Goal: Task Accomplishment & Management: Manage account settings

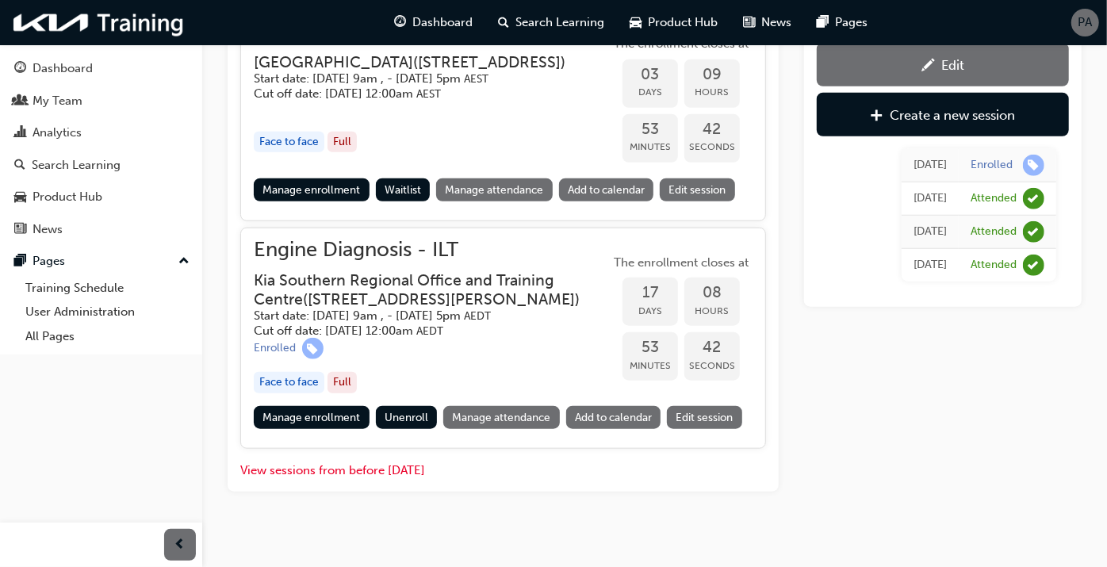
scroll to position [853, 0]
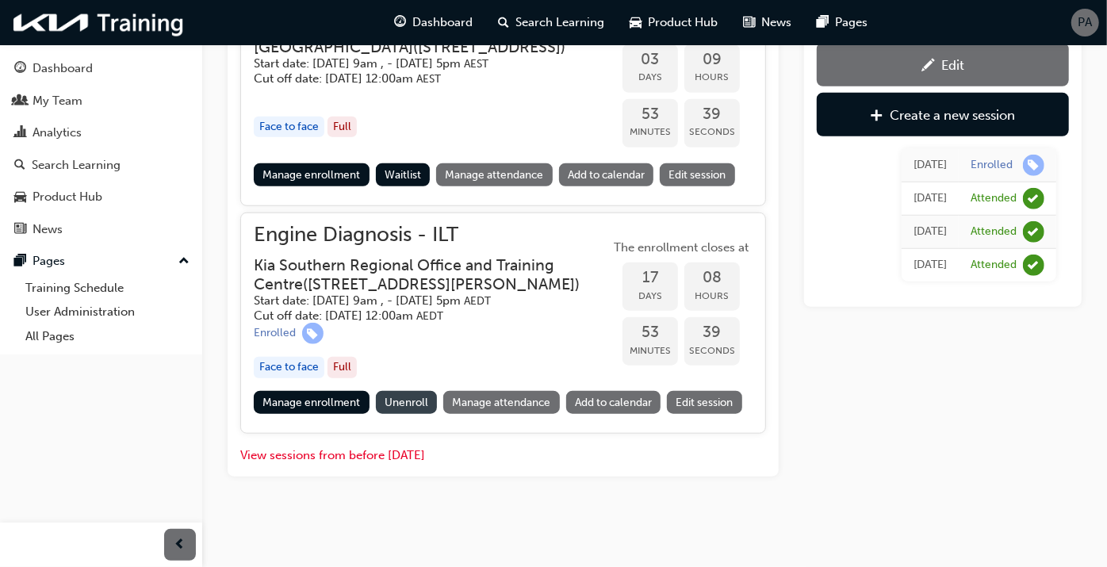
click at [423, 409] on span "Unenroll" at bounding box center [407, 402] width 44 height 13
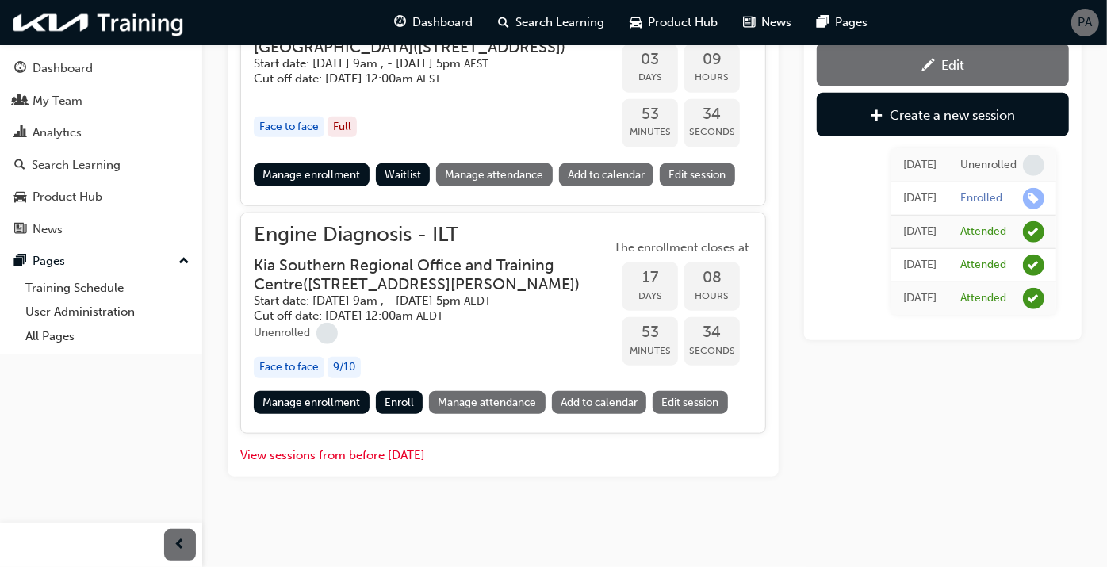
scroll to position [882, 0]
click at [361, 456] on button "View sessions from before [DATE]" at bounding box center [332, 455] width 185 height 18
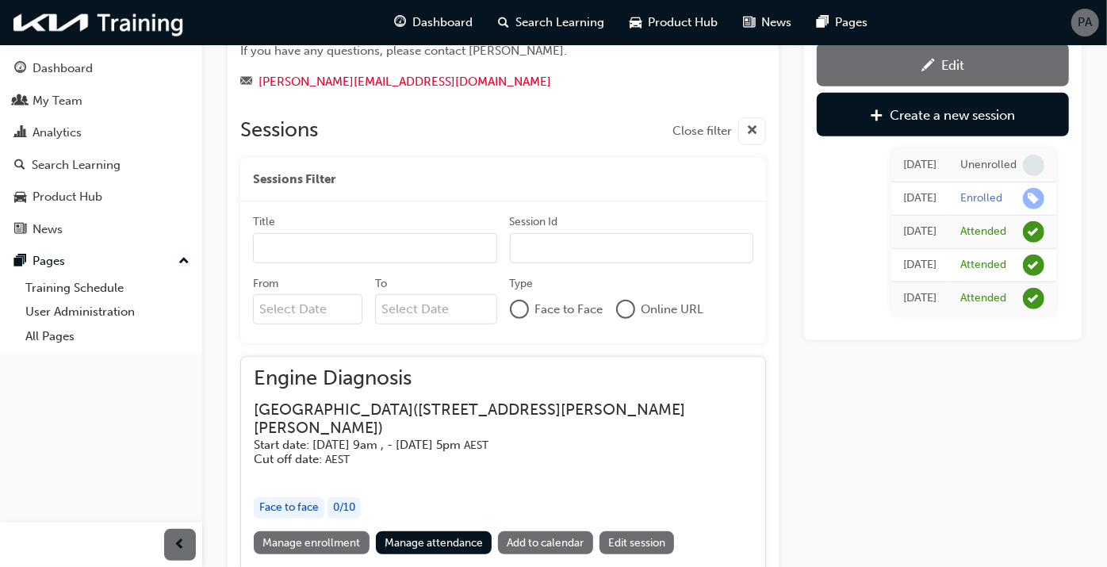
scroll to position [3030, 0]
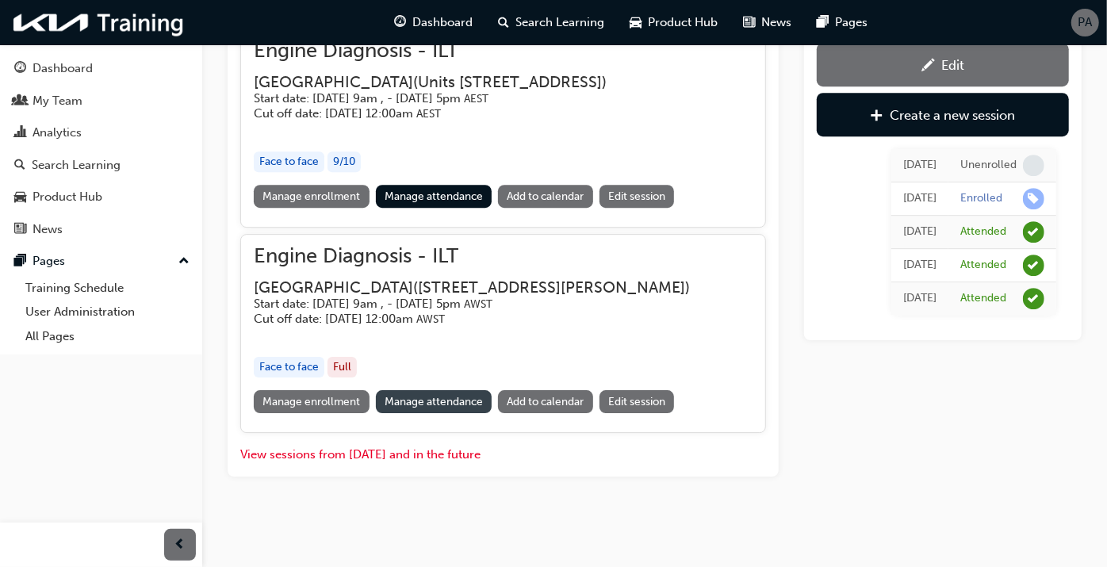
click at [434, 400] on link "Manage attendance" at bounding box center [434, 401] width 117 height 23
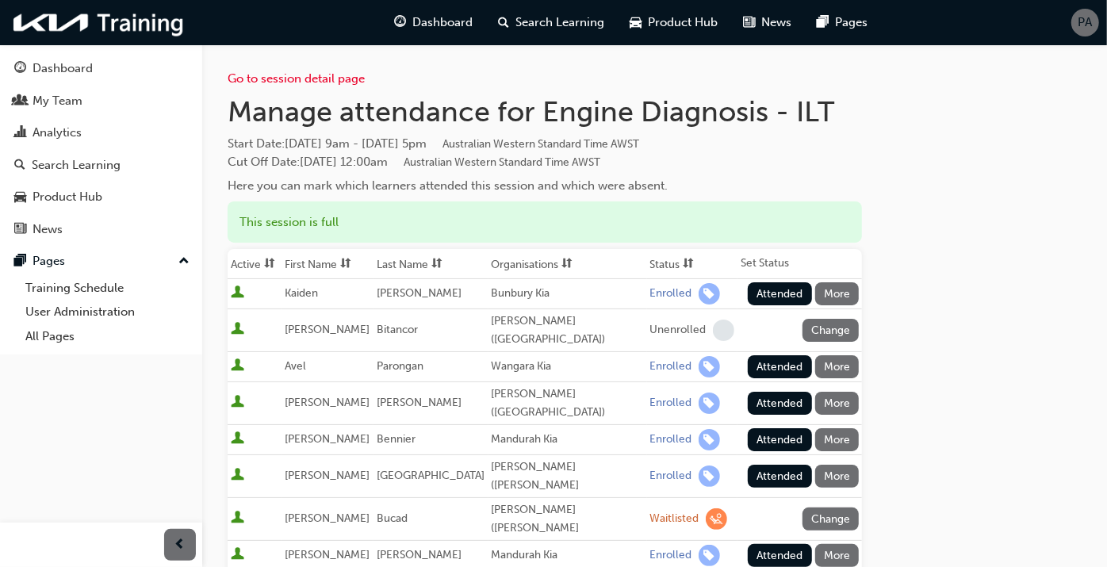
click at [648, 262] on th "Status" at bounding box center [692, 264] width 91 height 30
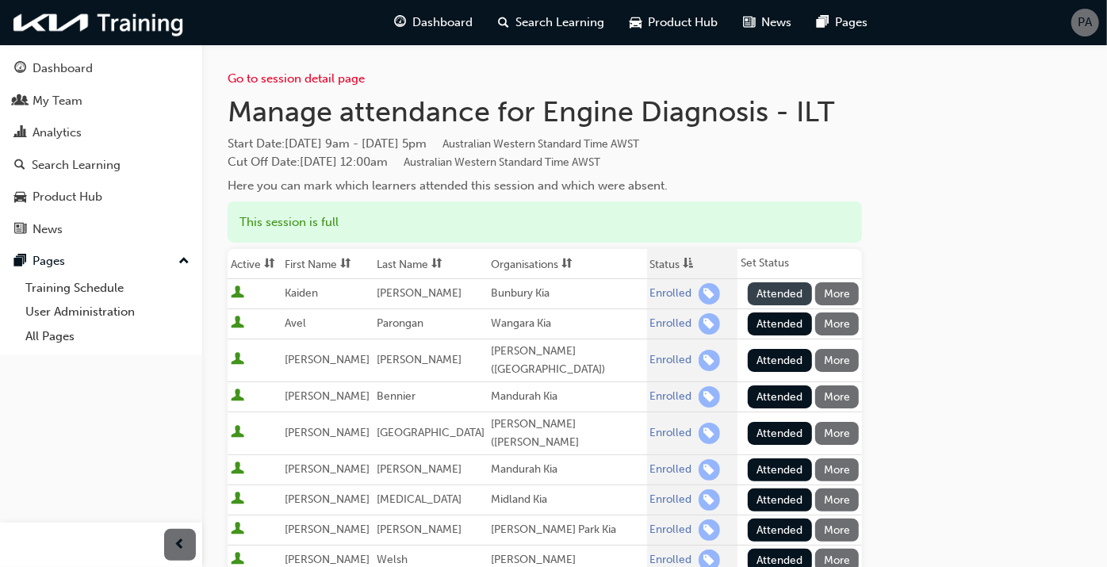
click at [772, 292] on button "Attended" at bounding box center [780, 293] width 64 height 23
click at [777, 323] on button "Attended" at bounding box center [780, 323] width 64 height 23
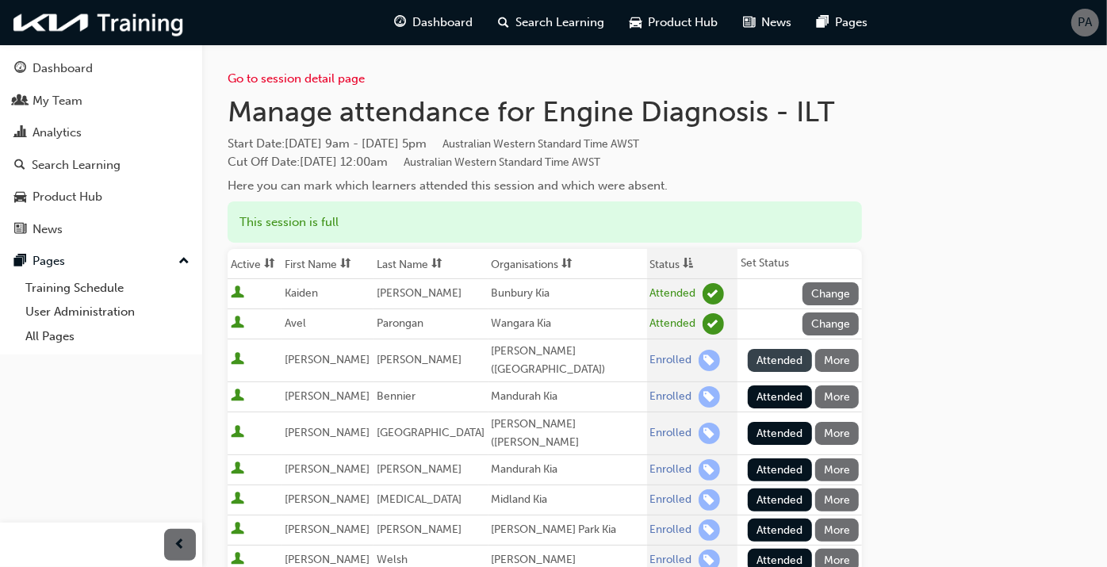
click at [771, 349] on button "Attended" at bounding box center [780, 360] width 64 height 23
click at [771, 385] on button "Attended" at bounding box center [780, 396] width 64 height 23
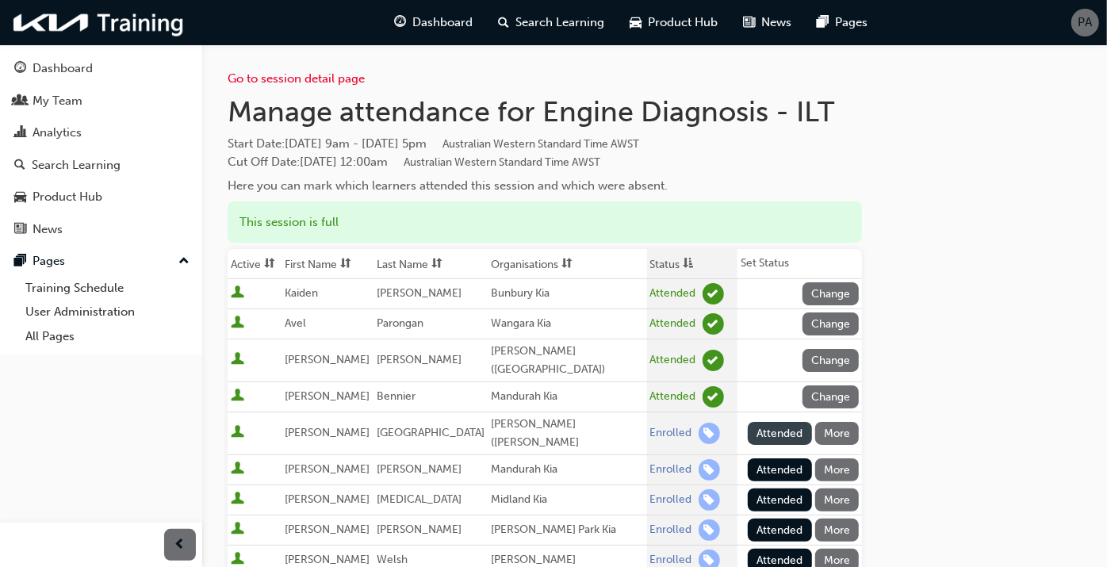
click at [771, 422] on button "Attended" at bounding box center [780, 433] width 64 height 23
click at [770, 459] on button "Attended" at bounding box center [780, 469] width 64 height 23
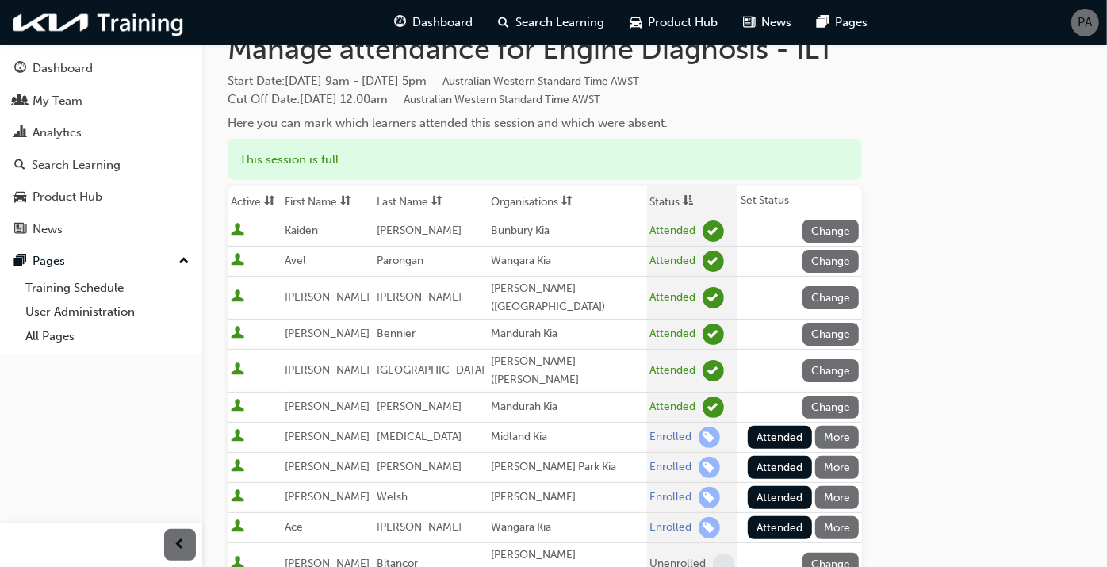
scroll to position [88, 0]
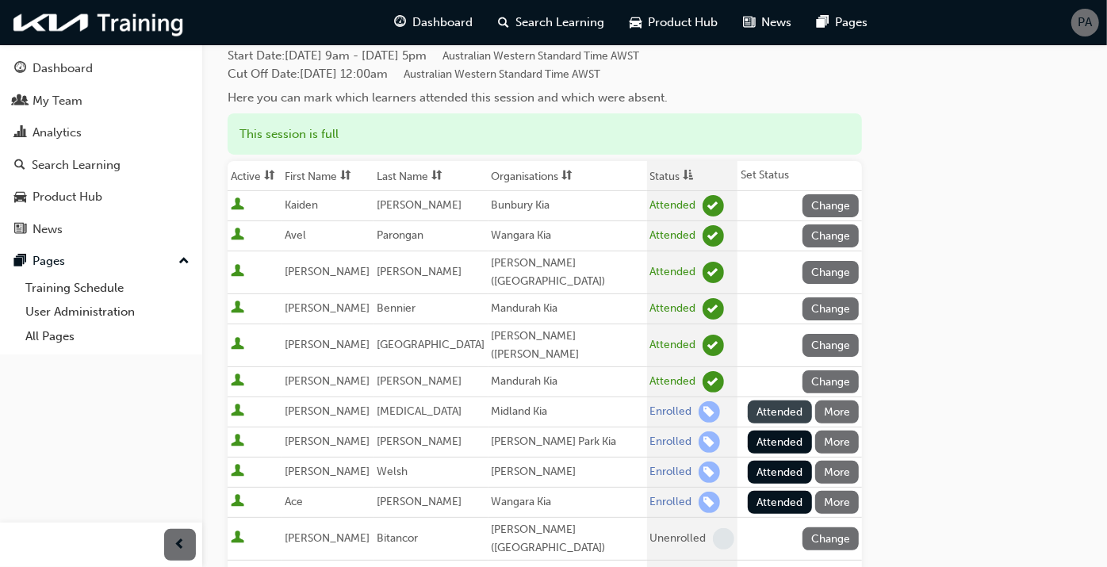
click at [774, 400] on button "Attended" at bounding box center [780, 411] width 64 height 23
click at [775, 431] on button "Attended" at bounding box center [780, 442] width 64 height 23
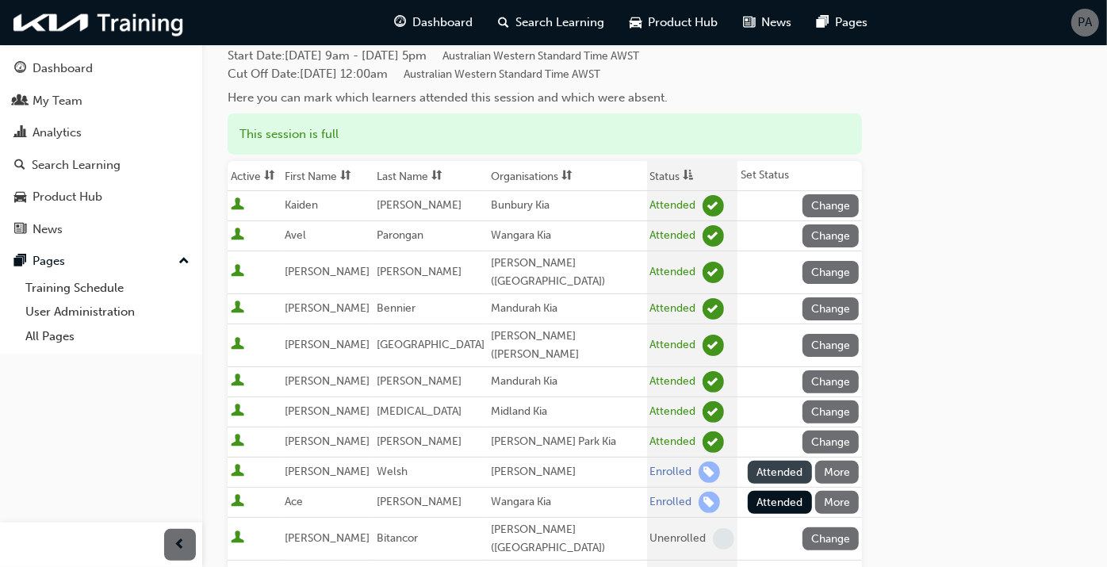
click at [775, 461] on button "Attended" at bounding box center [780, 472] width 64 height 23
click at [775, 491] on button "Attended" at bounding box center [780, 502] width 64 height 23
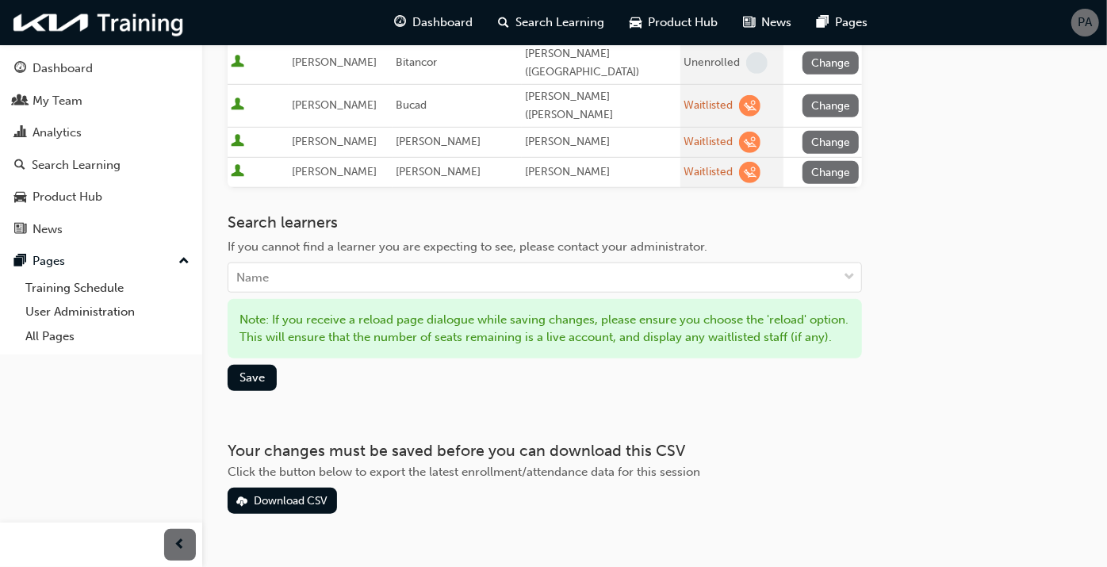
scroll to position [568, 0]
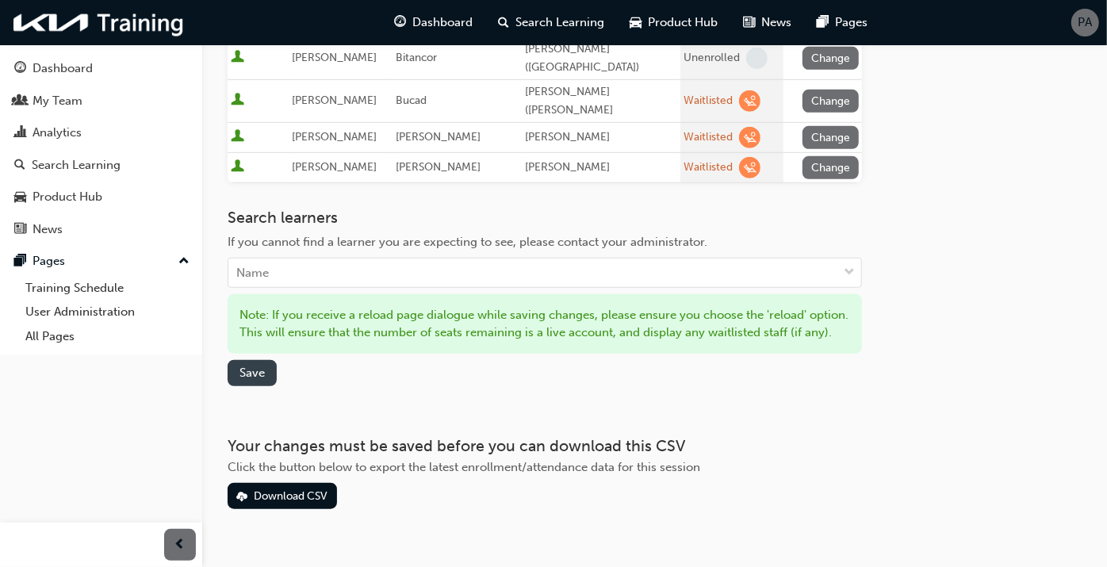
click at [255, 366] on span "Save" at bounding box center [251, 373] width 25 height 14
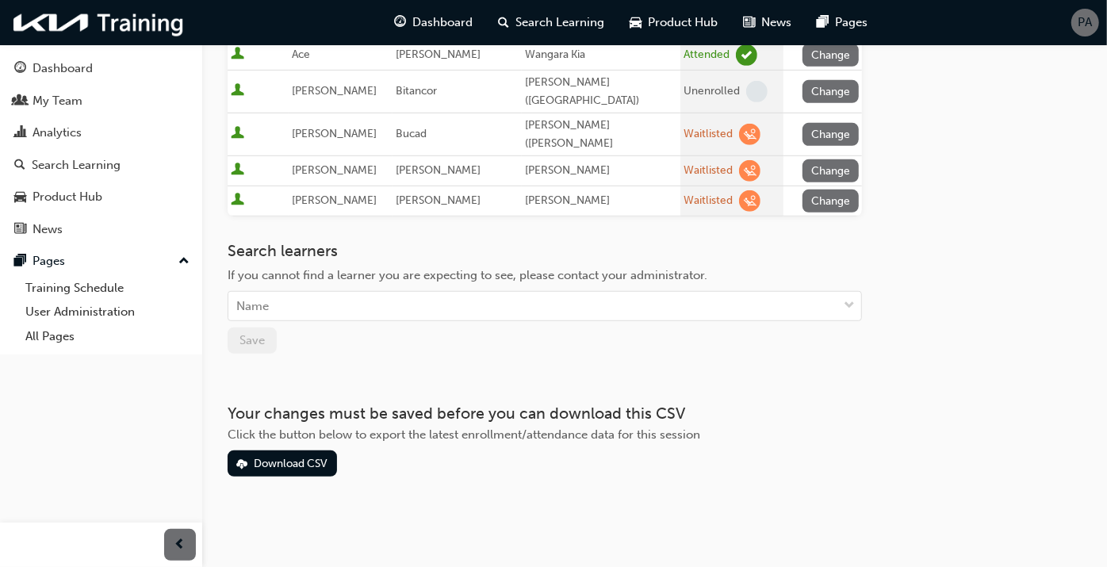
scroll to position [503, 0]
